Goal: Information Seeking & Learning: Learn about a topic

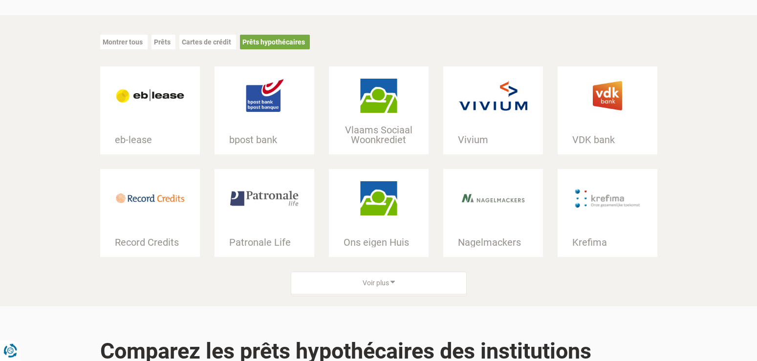
scroll to position [249, 0]
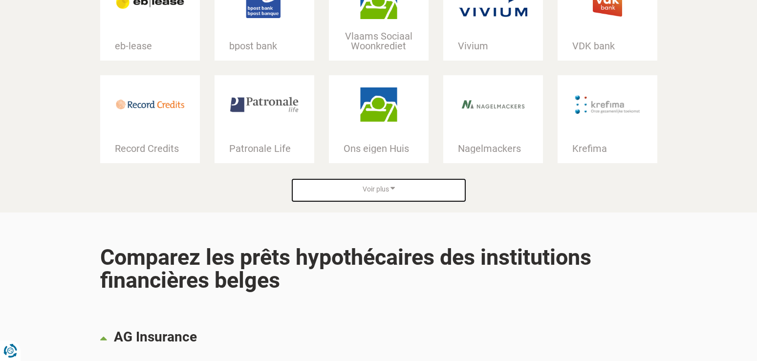
click at [416, 182] on div "Voir plus" at bounding box center [378, 189] width 175 height 22
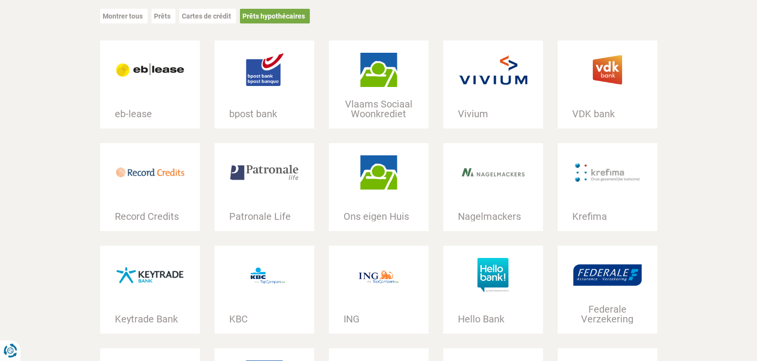
scroll to position [150, 0]
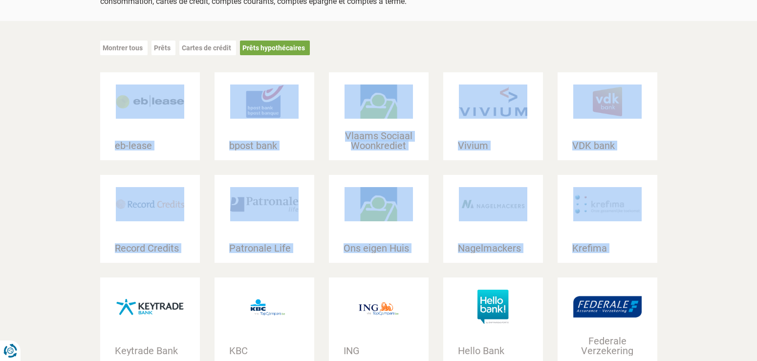
drag, startPoint x: 93, startPoint y: 100, endPoint x: 119, endPoint y: 114, distance: 29.8
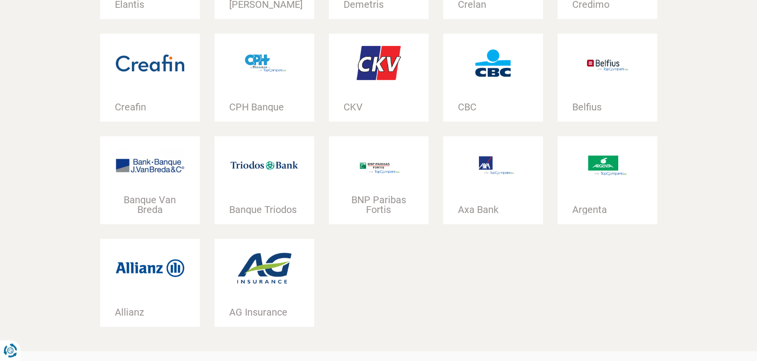
scroll to position [698, 0]
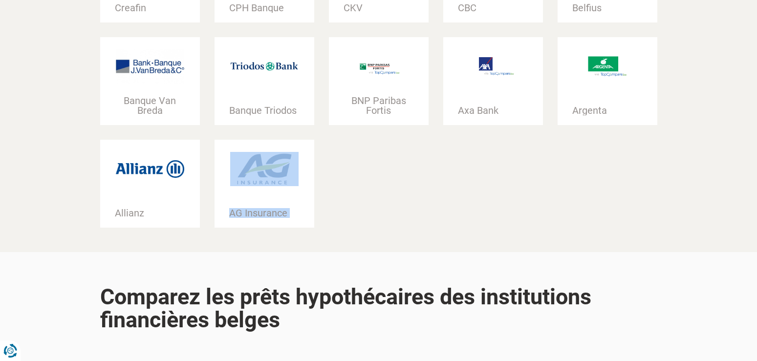
drag, startPoint x: 322, startPoint y: 212, endPoint x: 307, endPoint y: 215, distance: 14.9
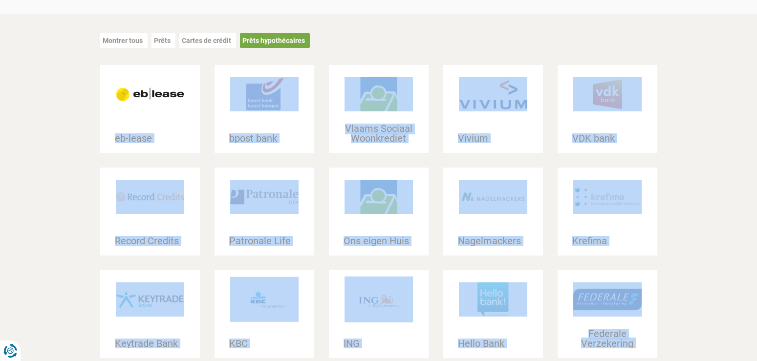
scroll to position [100, 0]
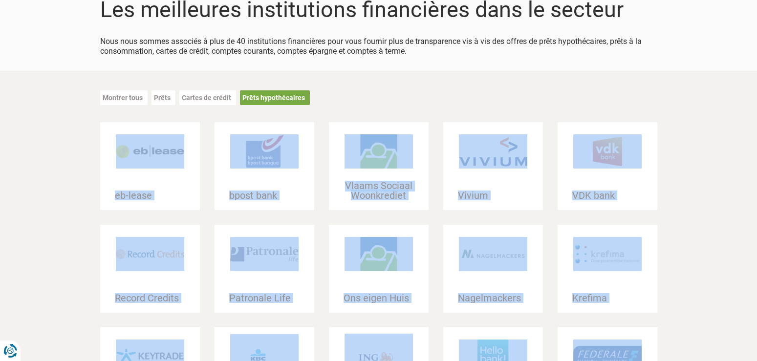
drag, startPoint x: 367, startPoint y: 224, endPoint x: 100, endPoint y: 137, distance: 280.7
copy div "eb-lease bpost bank Vlaams Sociaal Woonkrediet Vivium VDK bank Record Credits P…"
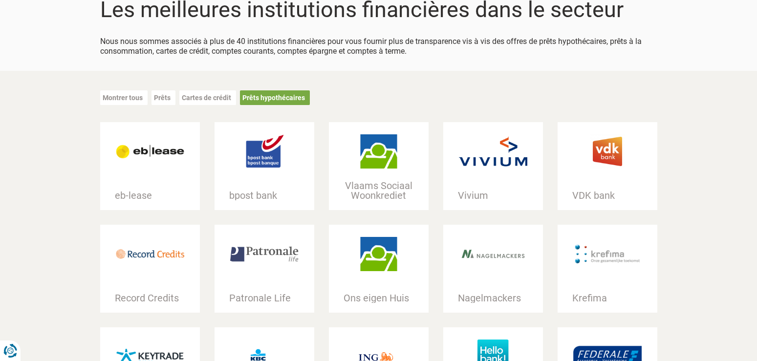
click at [505, 93] on div "Montrer tous Prêts Cartes de crédit Prêts hypothécaires" at bounding box center [378, 102] width 557 height 42
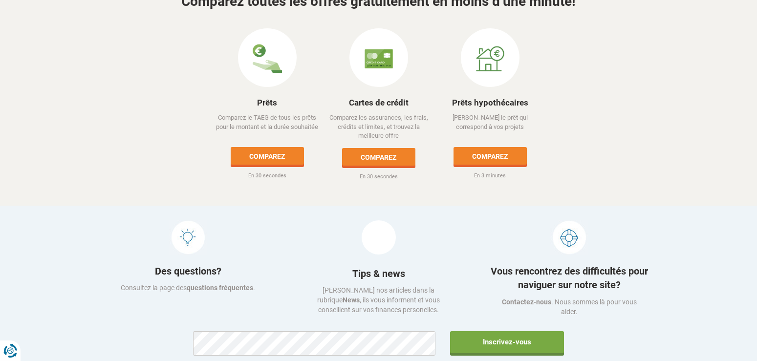
scroll to position [4338, 0]
